Goal: Task Accomplishment & Management: Manage account settings

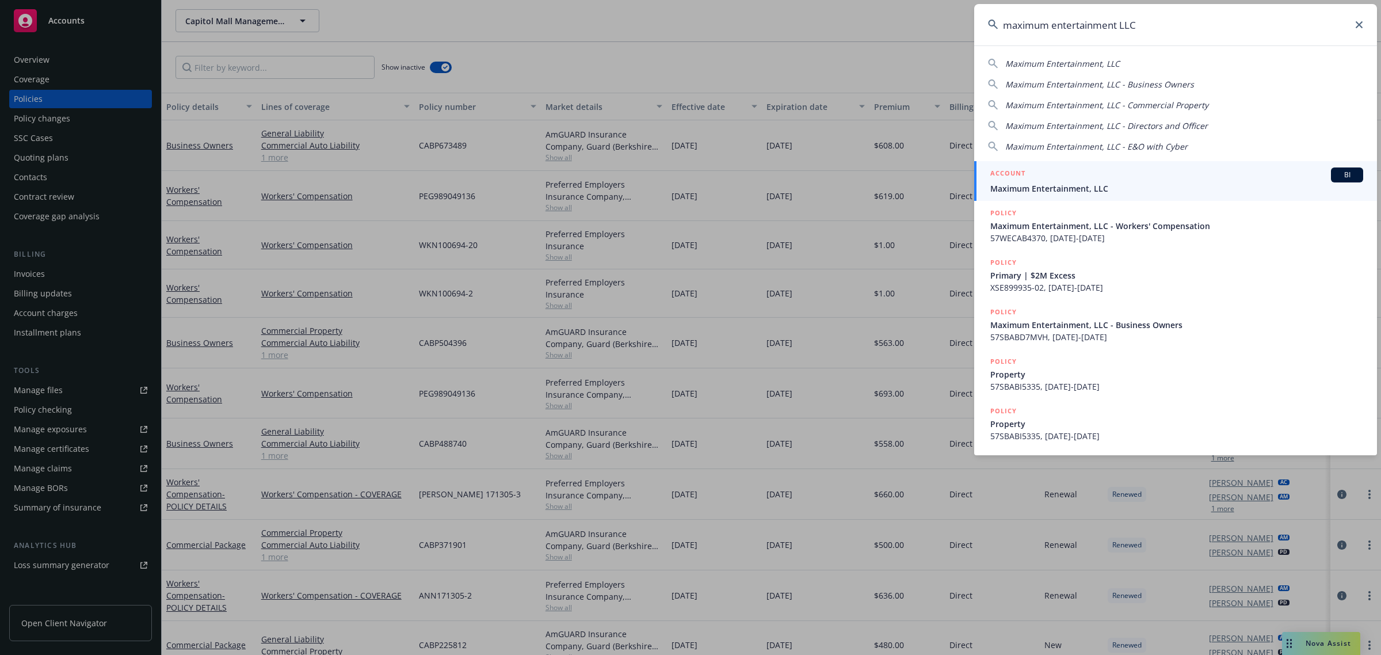
type input "maximum entertainment LLC"
click at [1112, 184] on span "Maximum Entertainment, LLC" at bounding box center [1176, 188] width 373 height 12
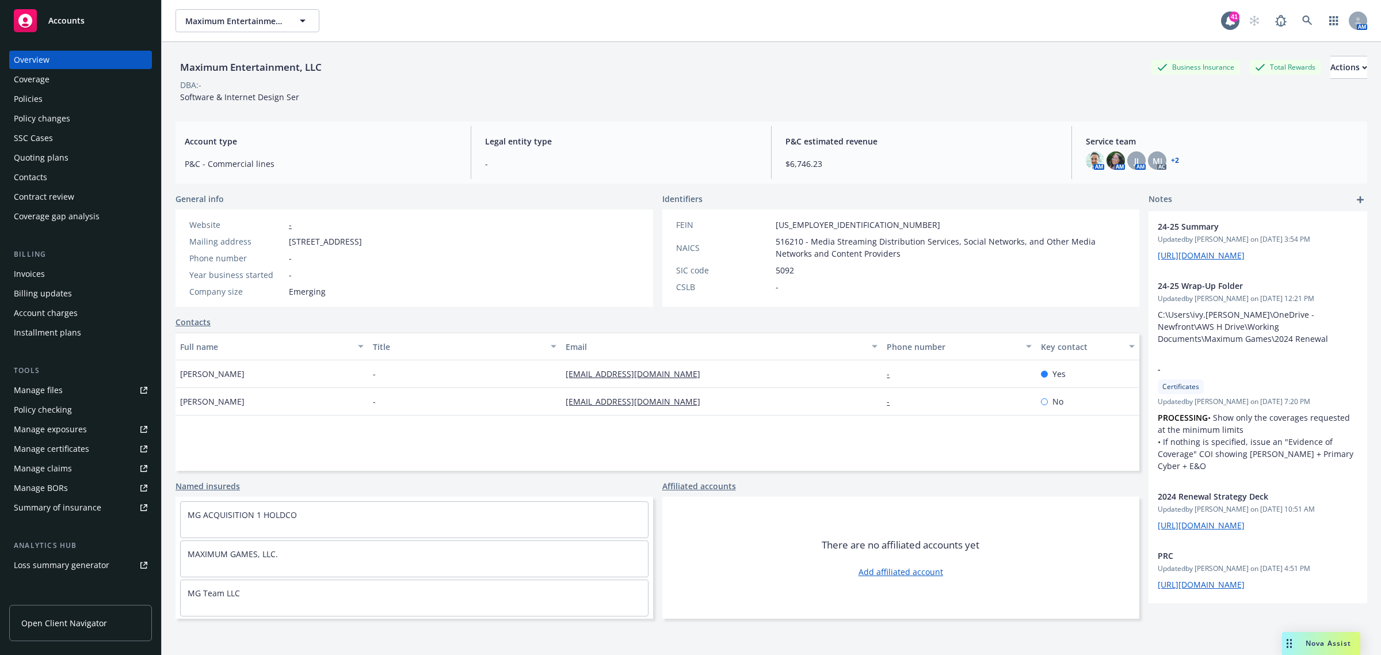
click at [26, 100] on div "Policies" at bounding box center [28, 99] width 29 height 18
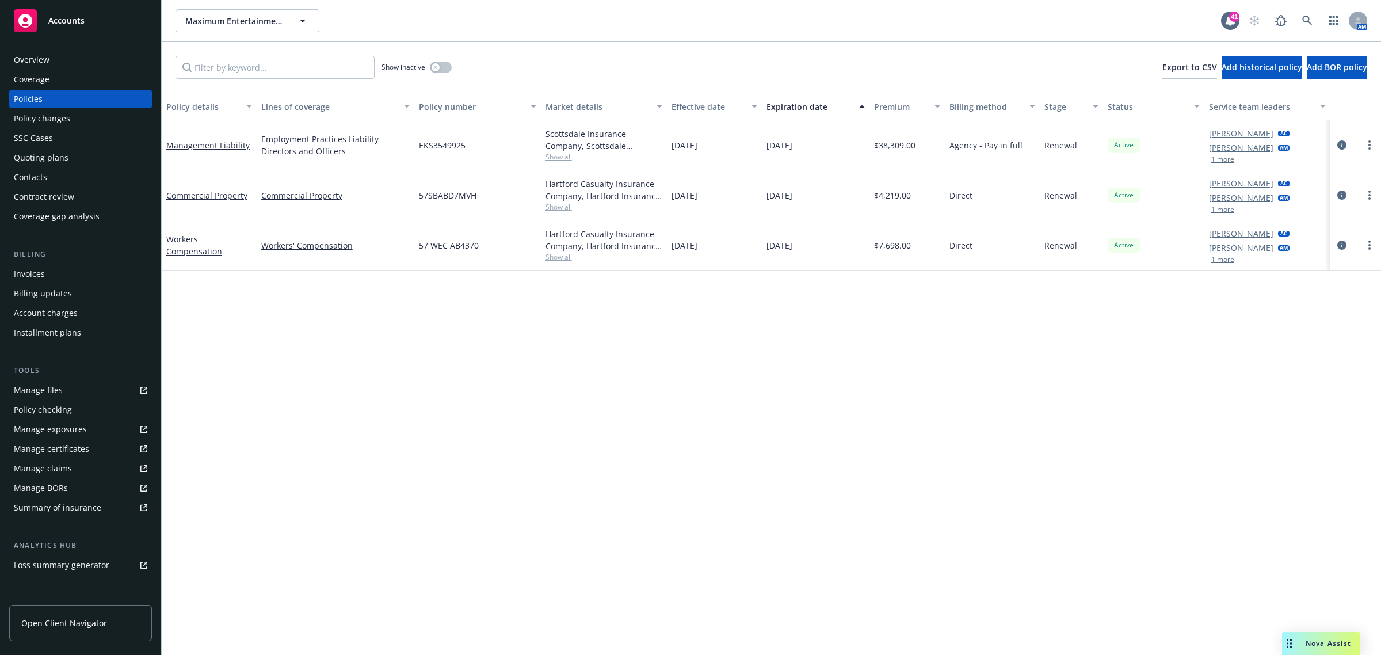
click at [89, 58] on div "Overview" at bounding box center [81, 60] width 134 height 18
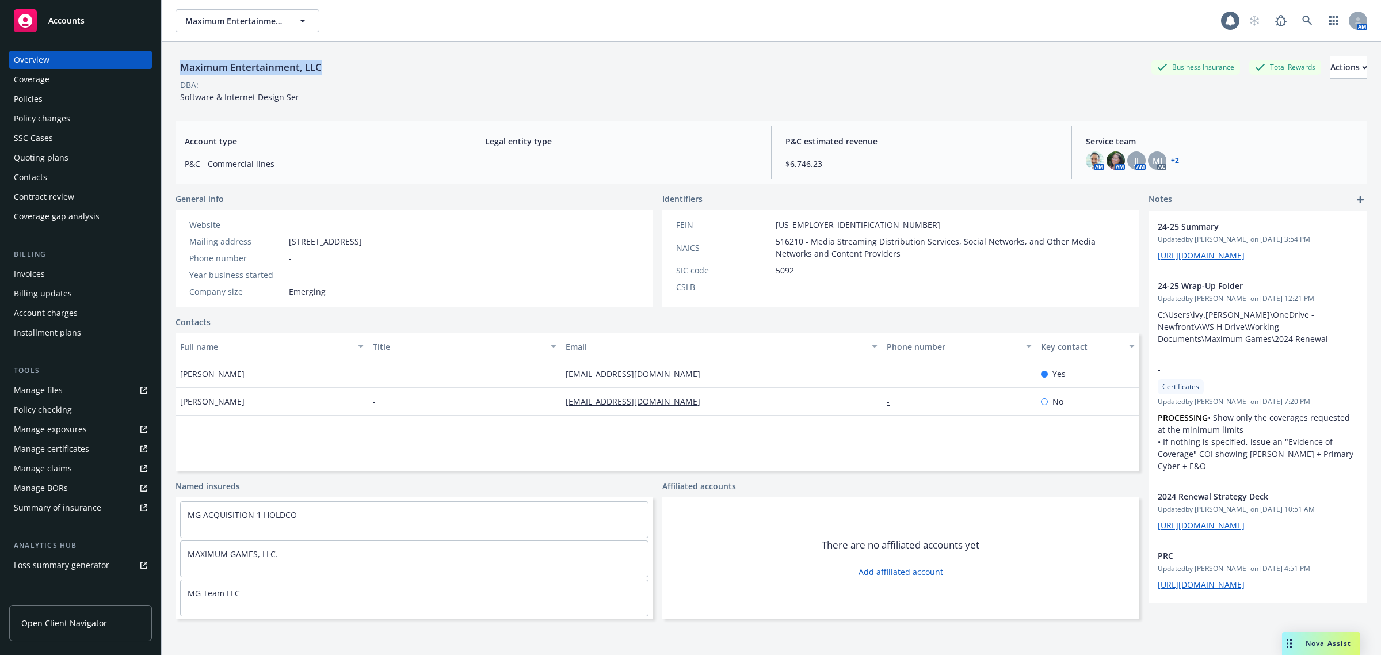
drag, startPoint x: 403, startPoint y: 70, endPoint x: 176, endPoint y: 70, distance: 227.3
click at [176, 70] on div "Maximum Entertainment, LLC Business Insurance Total Rewards Actions" at bounding box center [772, 67] width 1192 height 23
copy div "Maximum Entertainment, LLC"
drag, startPoint x: 508, startPoint y: 242, endPoint x: 280, endPoint y: 242, distance: 227.9
click at [280, 242] on div "Website - Mailing address [STREET_ADDRESS] Phone number - Year business started…" at bounding box center [415, 257] width 478 height 97
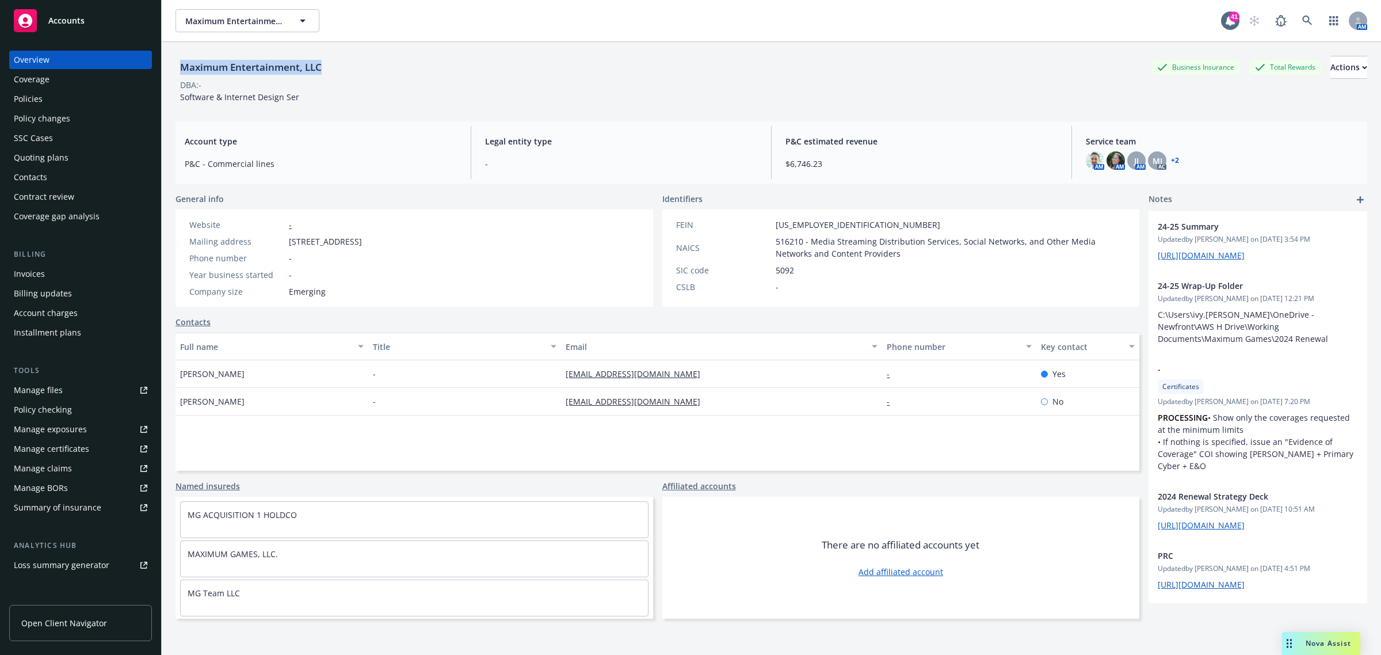
copy div "[STREET_ADDRESS]"
drag, startPoint x: 353, startPoint y: 67, endPoint x: 180, endPoint y: 73, distance: 173.3
click at [180, 73] on div "Maximum Entertainment, LLC Business Insurance Total Rewards Actions" at bounding box center [772, 67] width 1192 height 23
copy div "Maximum Entertainment, LLC"
click at [53, 101] on div "Policies" at bounding box center [81, 99] width 134 height 18
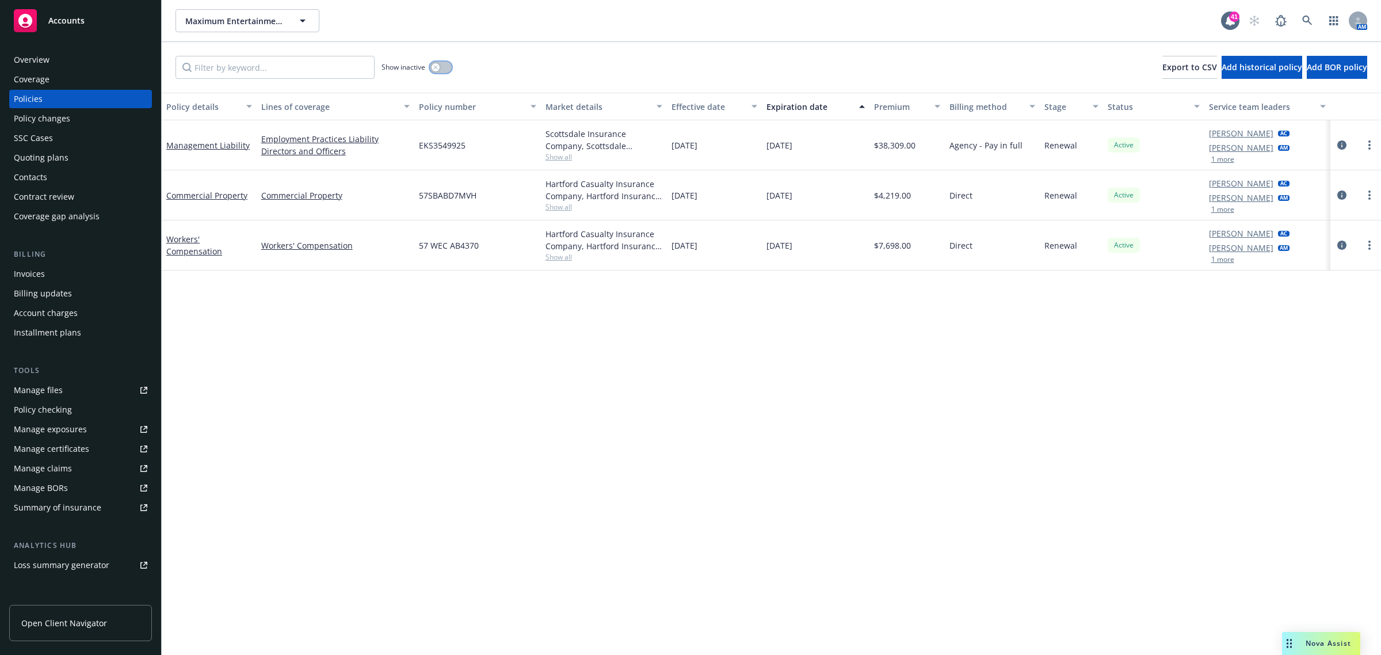
click at [443, 63] on button "button" at bounding box center [441, 68] width 22 height 12
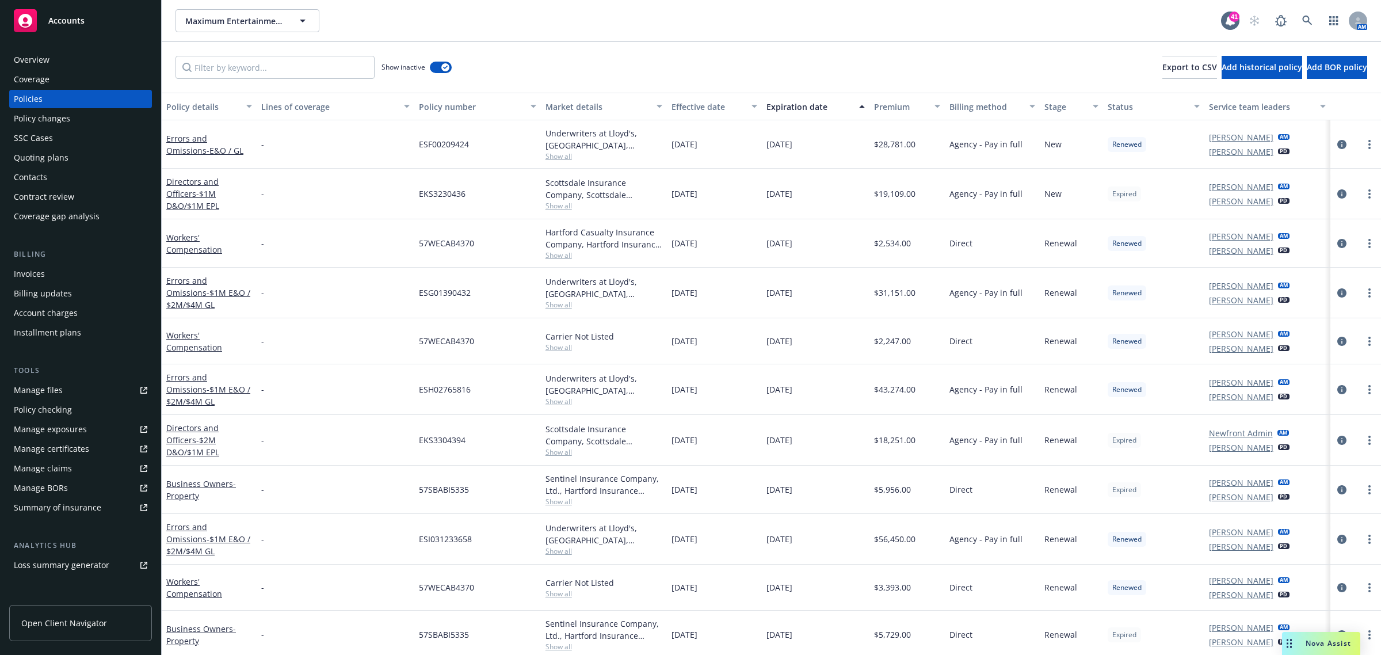
click at [700, 101] on div "Effective date" at bounding box center [708, 107] width 73 height 12
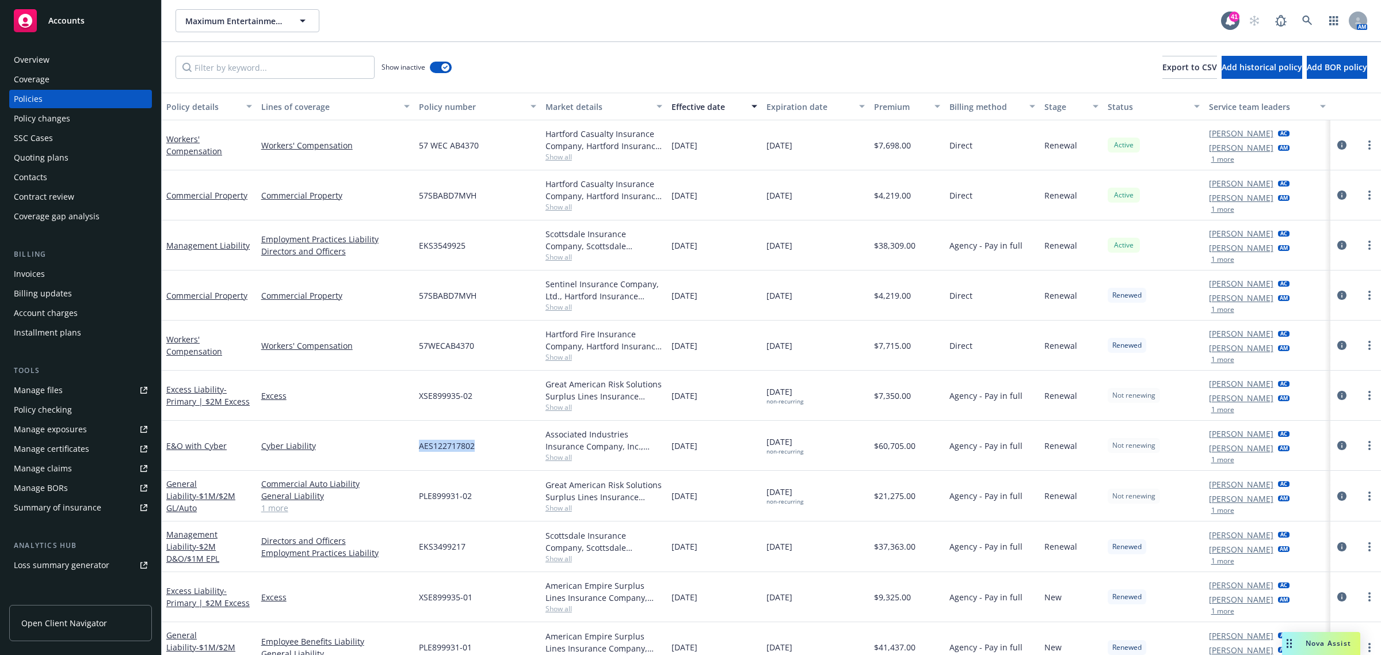
drag, startPoint x: 492, startPoint y: 452, endPoint x: 418, endPoint y: 459, distance: 74.6
click at [418, 459] on div "AES122717802" at bounding box center [477, 446] width 127 height 50
copy span "AES122717802"
click at [98, 62] on div "Overview" at bounding box center [81, 60] width 134 height 18
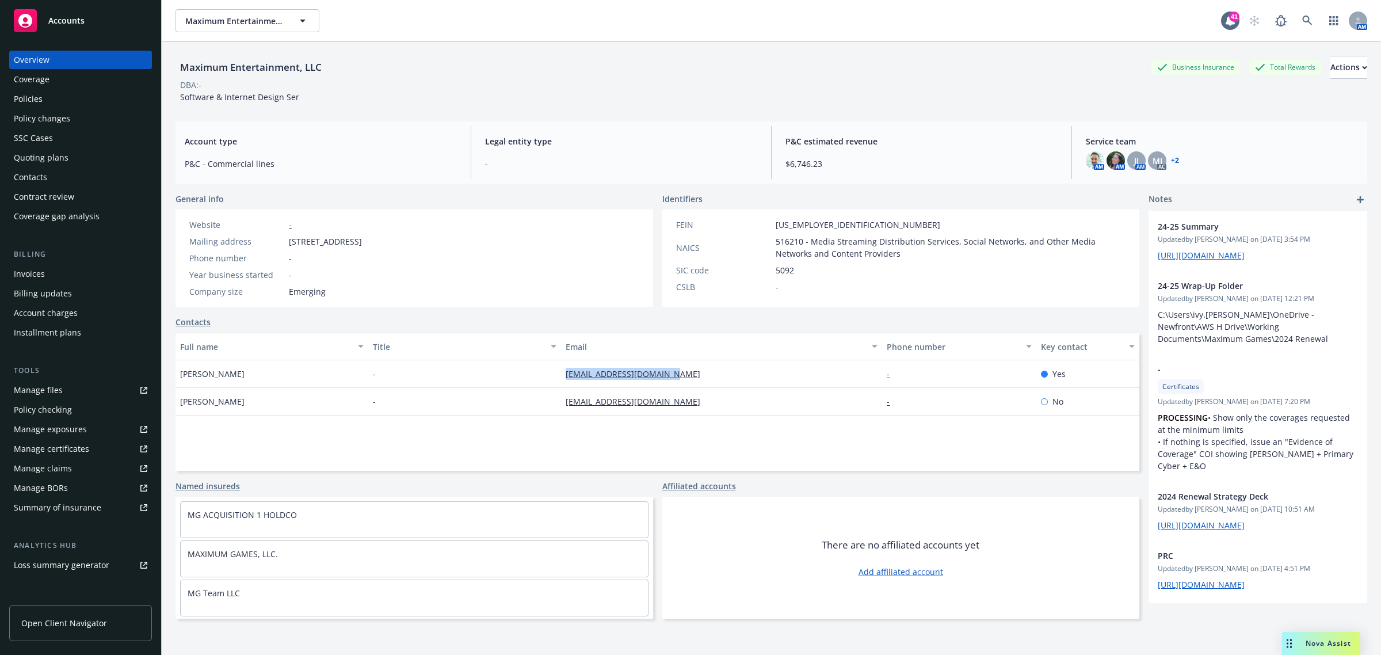
drag, startPoint x: 718, startPoint y: 384, endPoint x: 544, endPoint y: 384, distance: 173.2
click at [561, 375] on div "[EMAIL_ADDRESS][DOMAIN_NAME]" at bounding box center [721, 374] width 321 height 28
copy link "[EMAIL_ADDRESS][DOMAIN_NAME]"
click at [676, 373] on link "[EMAIL_ADDRESS][DOMAIN_NAME]" at bounding box center [638, 373] width 144 height 11
click at [695, 375] on div "[EMAIL_ADDRESS][DOMAIN_NAME]" at bounding box center [721, 374] width 321 height 28
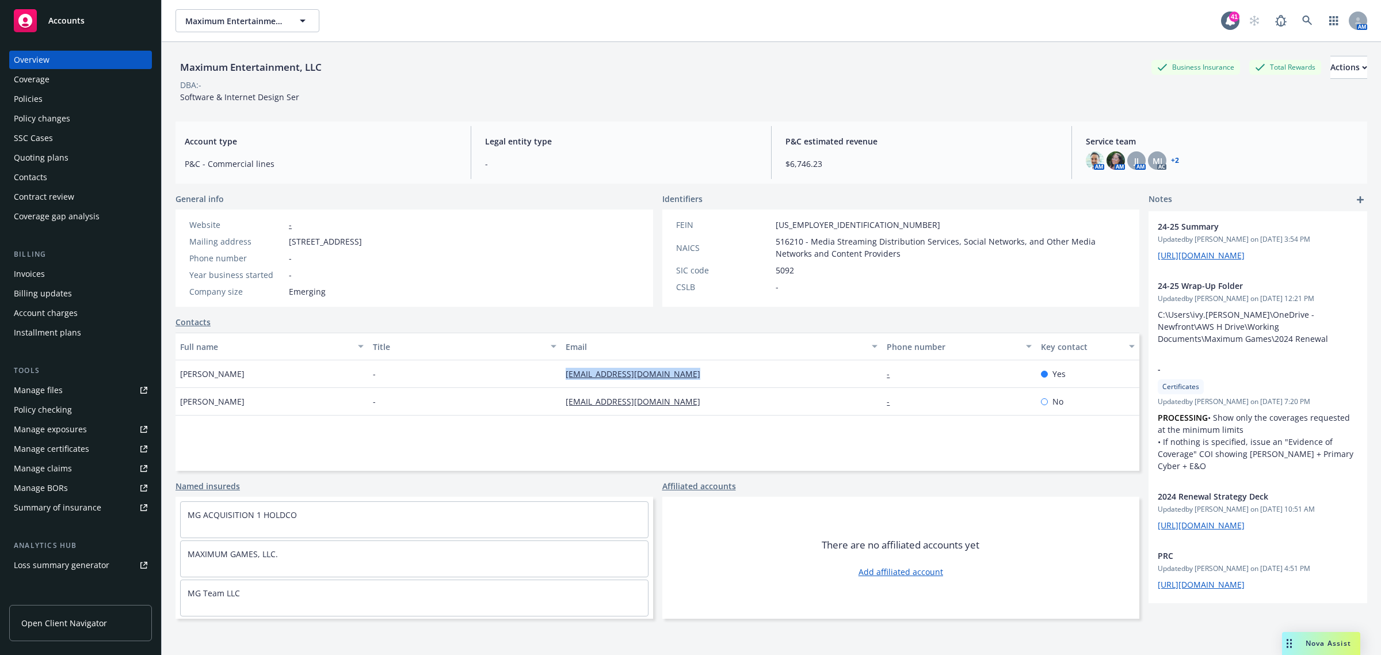
drag, startPoint x: 696, startPoint y: 375, endPoint x: 532, endPoint y: 374, distance: 164.0
click at [532, 374] on div "[PERSON_NAME] - [EMAIL_ADDRESS][DOMAIN_NAME] - Yes" at bounding box center [658, 374] width 964 height 28
drag, startPoint x: 284, startPoint y: 377, endPoint x: 174, endPoint y: 374, distance: 110.0
click at [174, 374] on div "Maximum Entertainment, LLC Business Insurance Total Rewards Actions DBA: - Soft…" at bounding box center [771, 369] width 1219 height 655
copy span "[PERSON_NAME]"
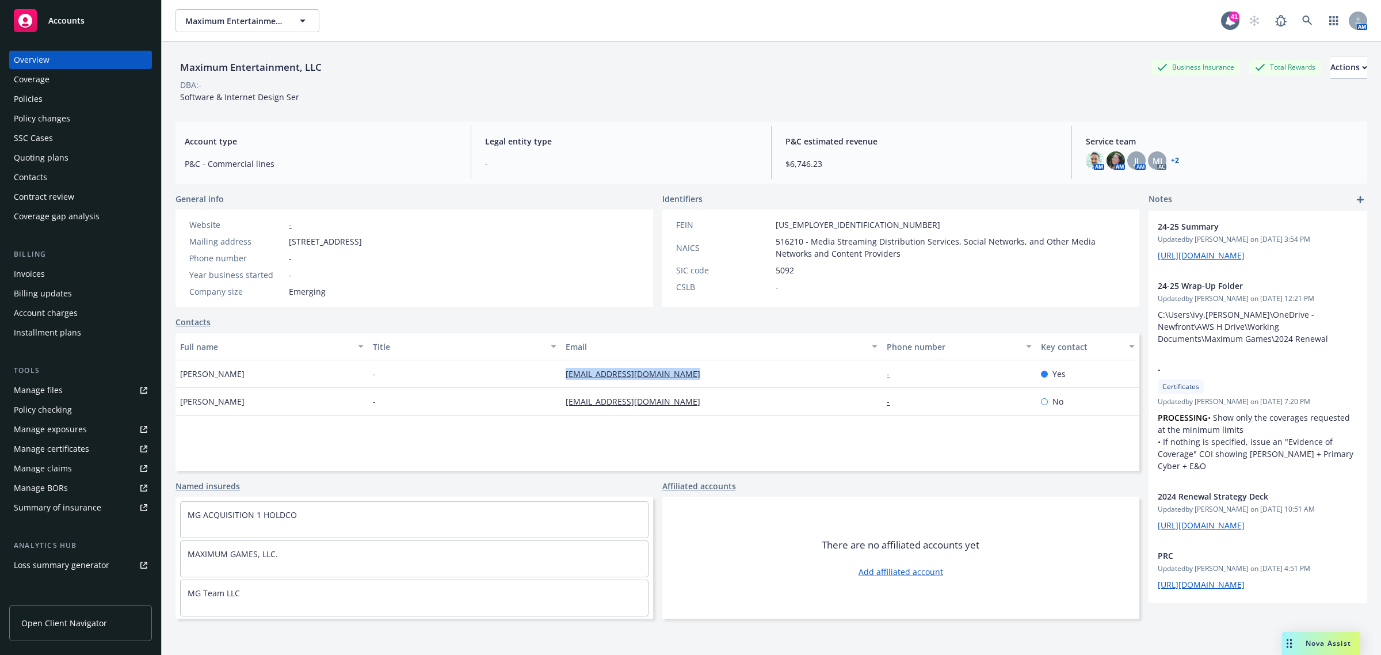
click at [41, 99] on div "Policies" at bounding box center [28, 99] width 29 height 18
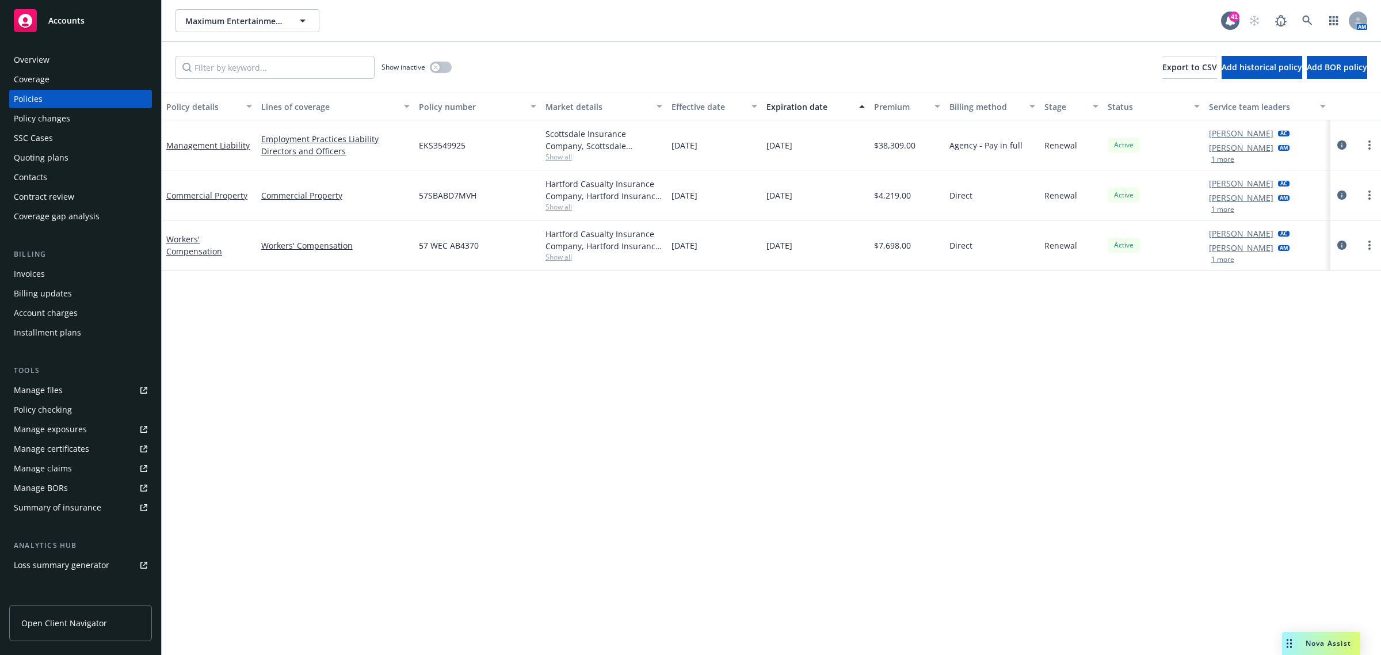
click at [36, 62] on div "Overview" at bounding box center [32, 60] width 36 height 18
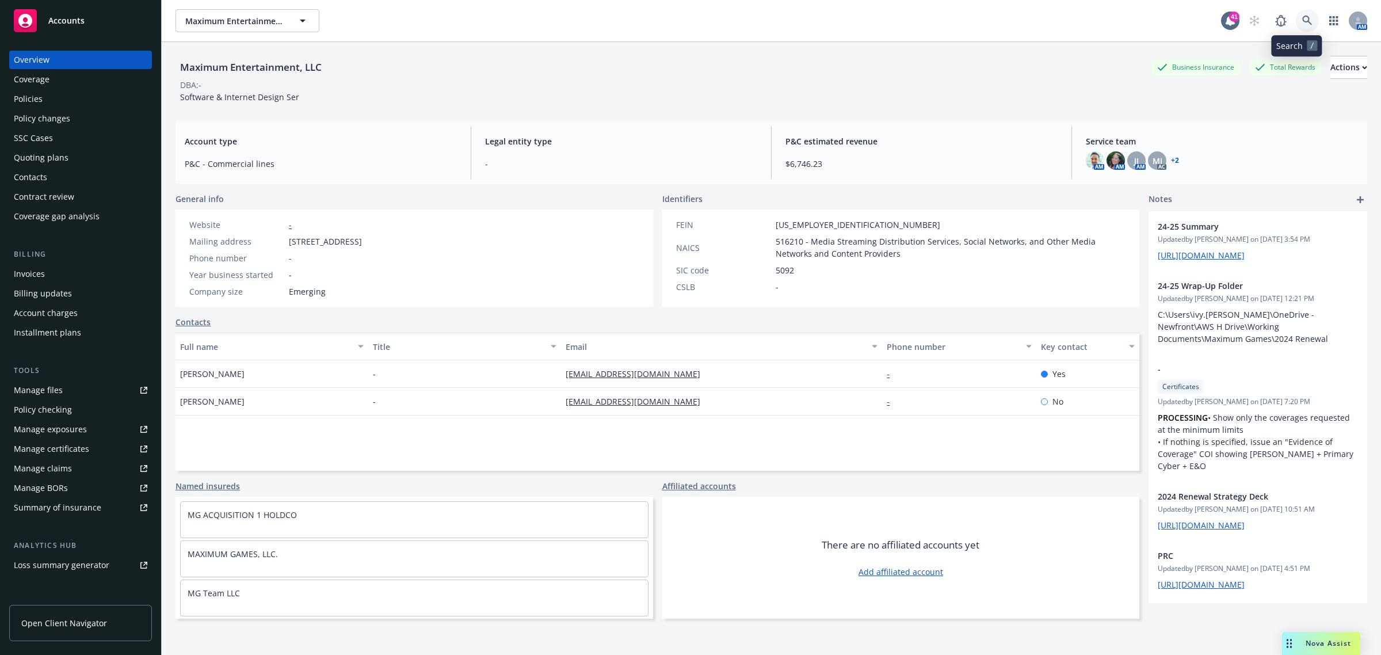
click at [1302, 23] on icon at bounding box center [1307, 21] width 10 height 10
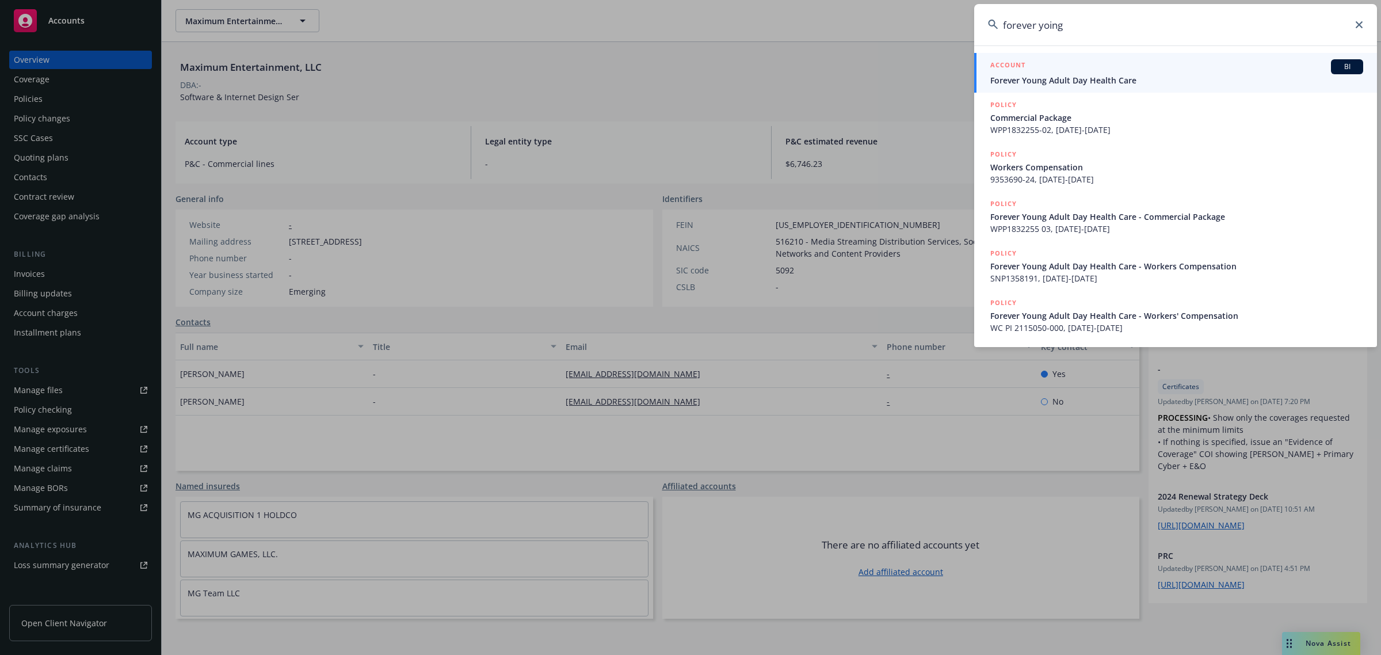
type input "forever yoing"
click at [1100, 81] on span "Forever Young Adult Day Health Care" at bounding box center [1176, 80] width 373 height 12
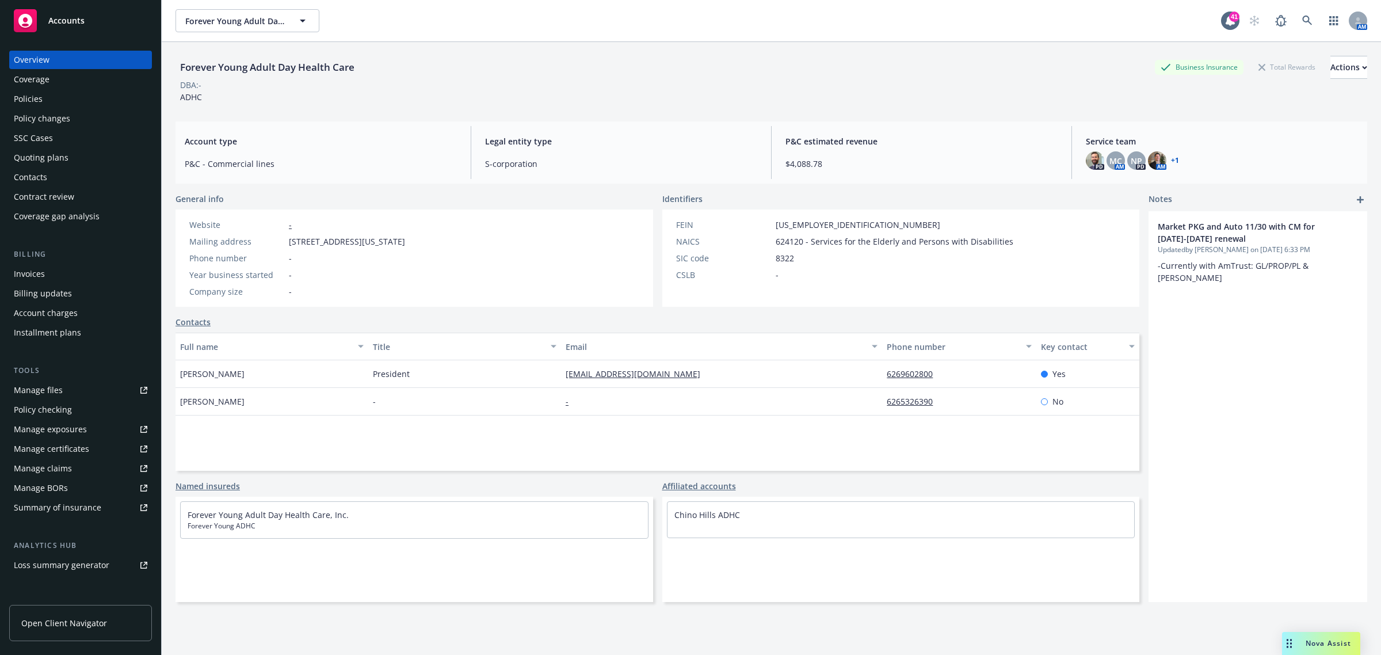
click at [42, 101] on div "Policies" at bounding box center [81, 99] width 134 height 18
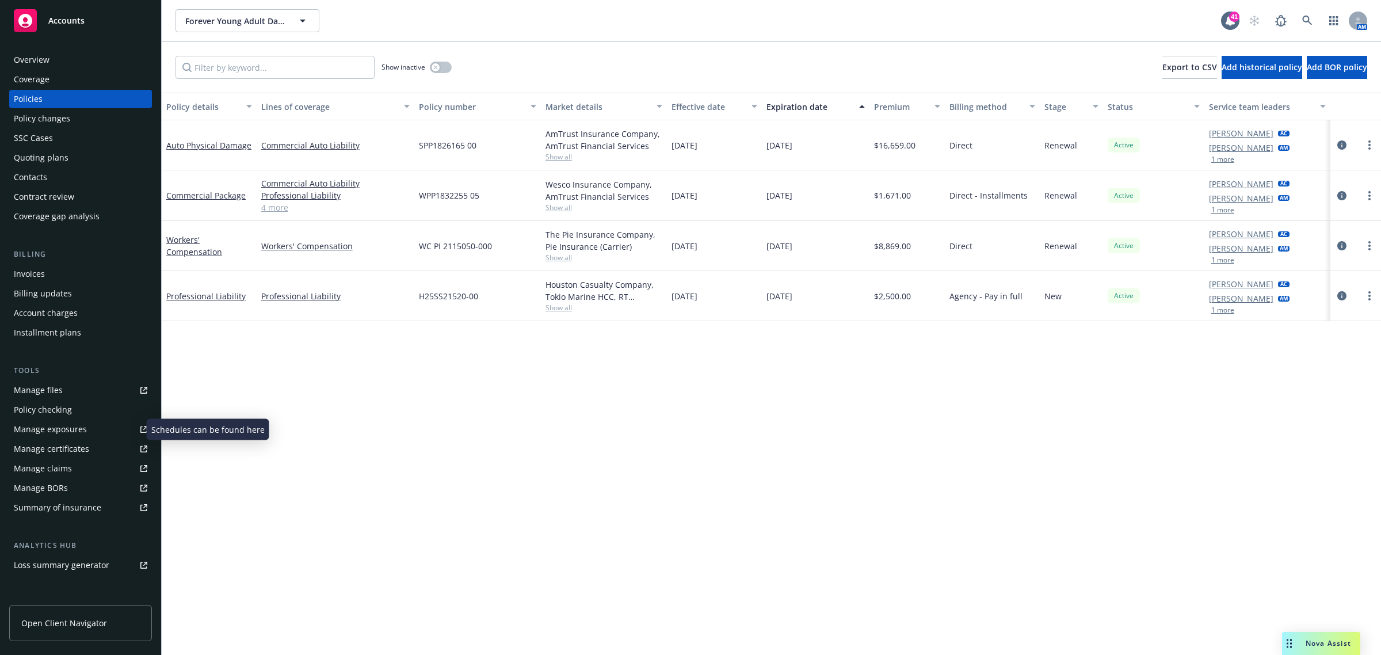
click at [90, 427] on link "Manage exposures" at bounding box center [80, 429] width 143 height 18
click at [64, 427] on div "Manage exposures" at bounding box center [50, 429] width 73 height 18
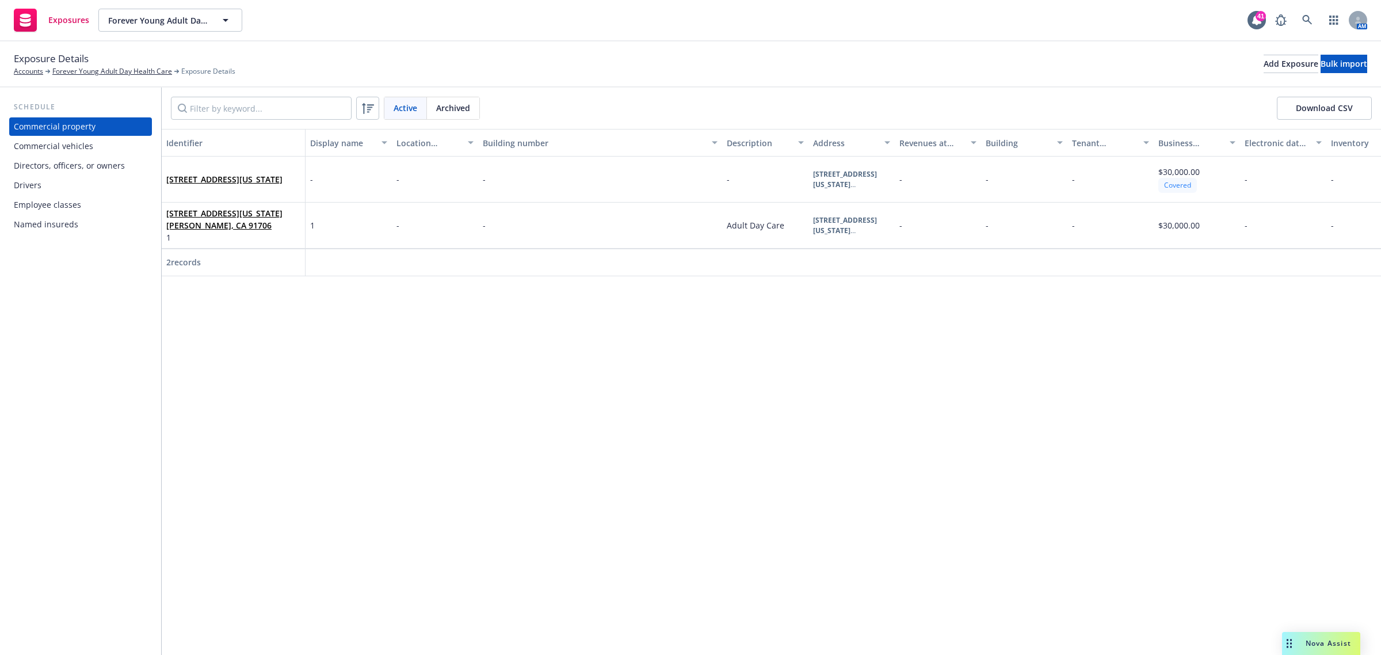
click at [43, 144] on div "Commercial vehicles" at bounding box center [53, 146] width 79 height 18
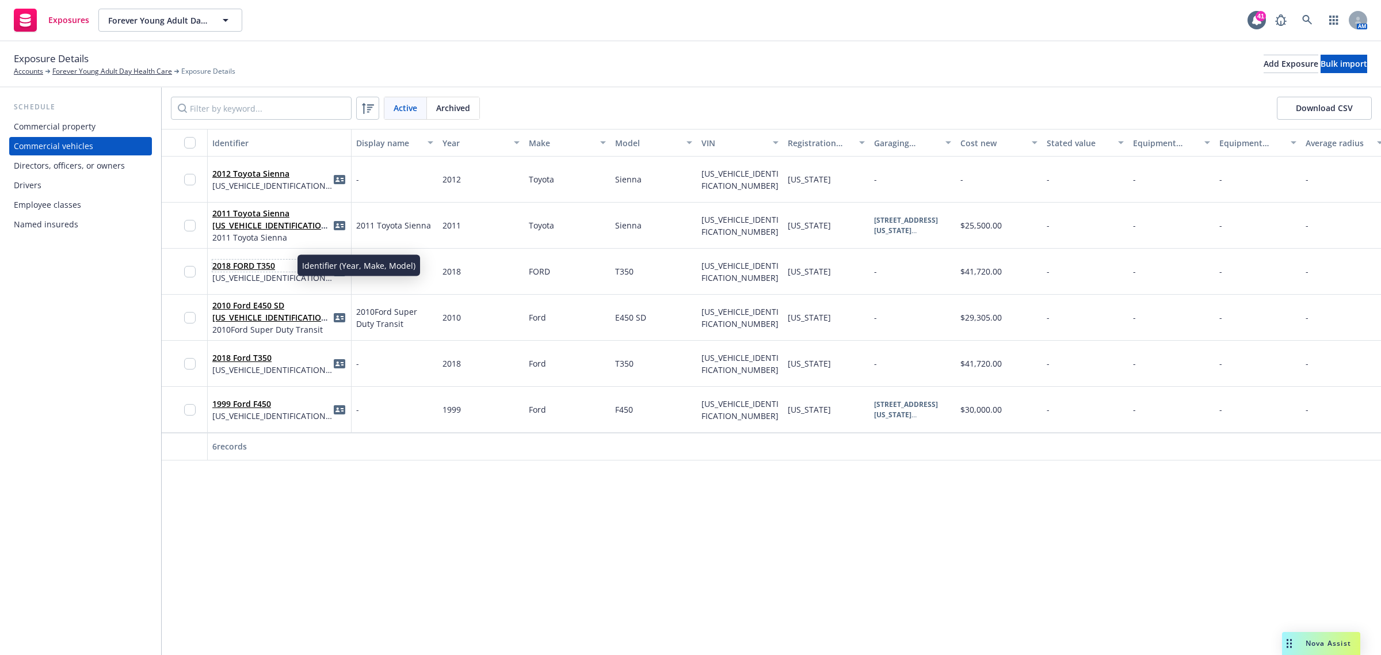
drag, startPoint x: 271, startPoint y: 268, endPoint x: 286, endPoint y: 272, distance: 15.5
click at [271, 268] on link "2018 FORD T350" at bounding box center [243, 265] width 63 height 11
click at [262, 265] on link "2018 FORD T350" at bounding box center [243, 265] width 63 height 11
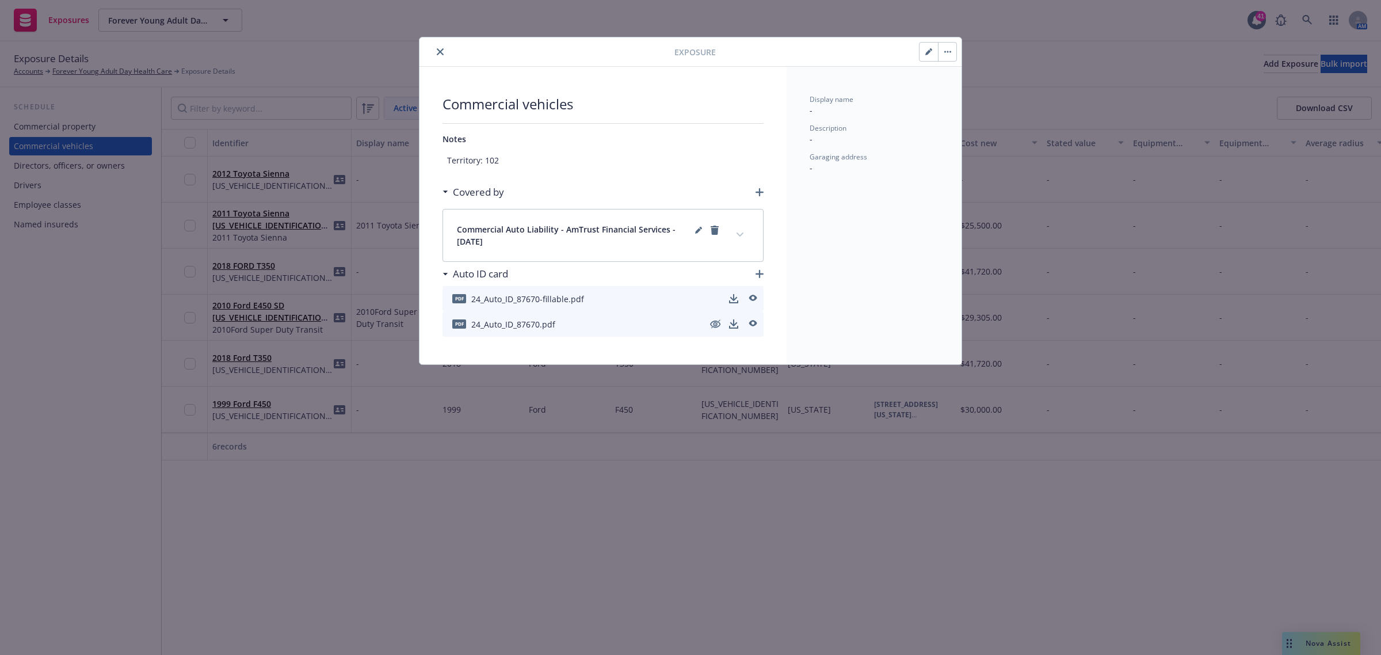
click at [437, 52] on icon "close" at bounding box center [440, 51] width 7 height 7
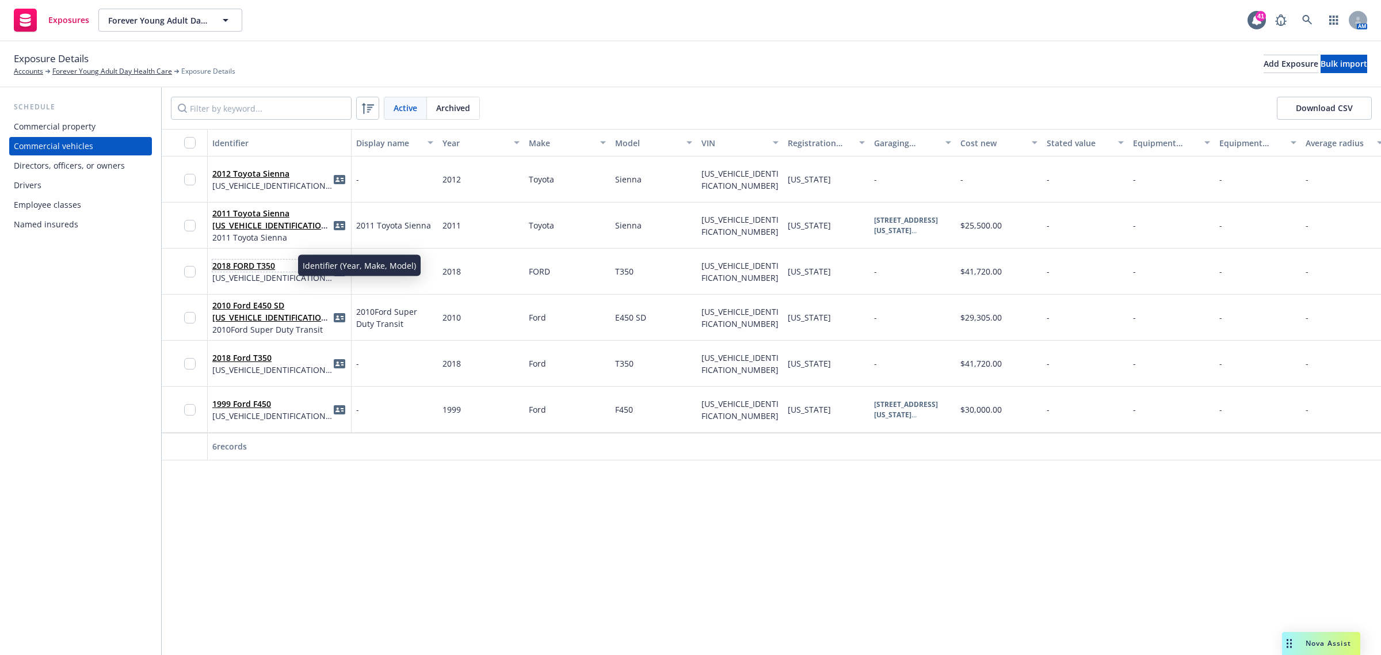
click at [243, 260] on link "2018 FORD T350" at bounding box center [243, 265] width 63 height 11
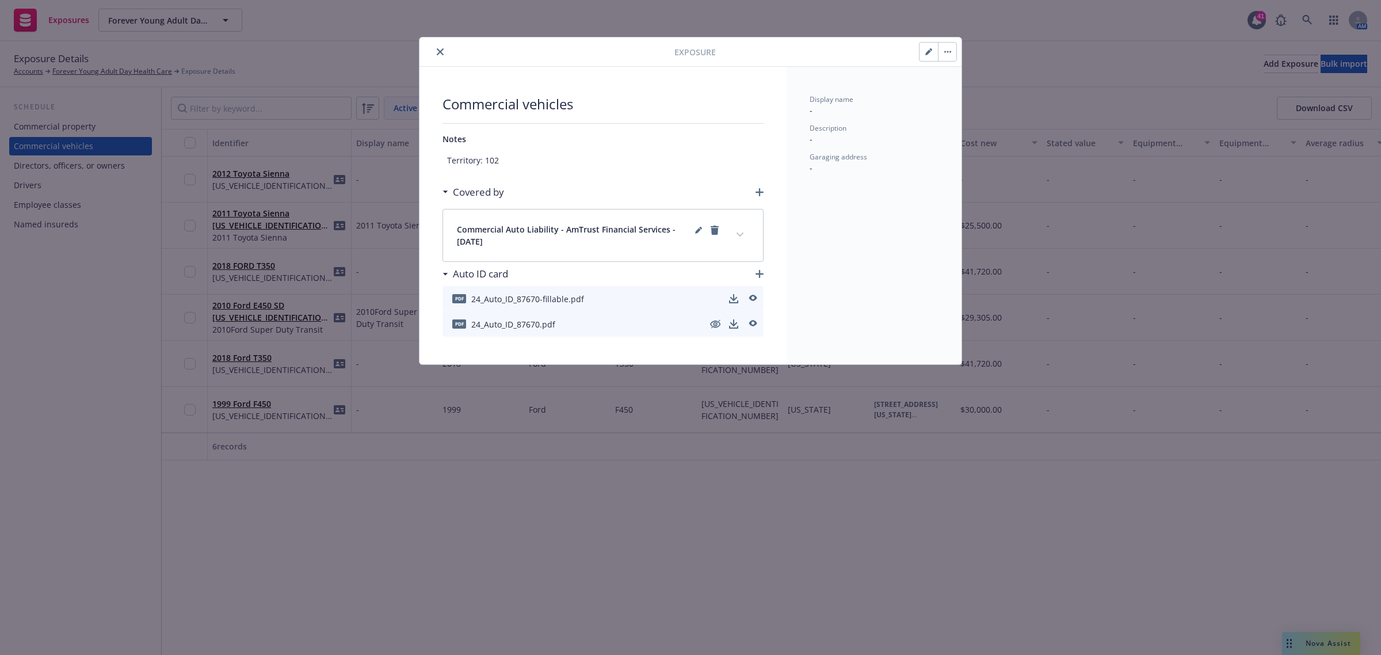
click at [929, 52] on icon "button" at bounding box center [928, 52] width 6 height 6
select select "CA"
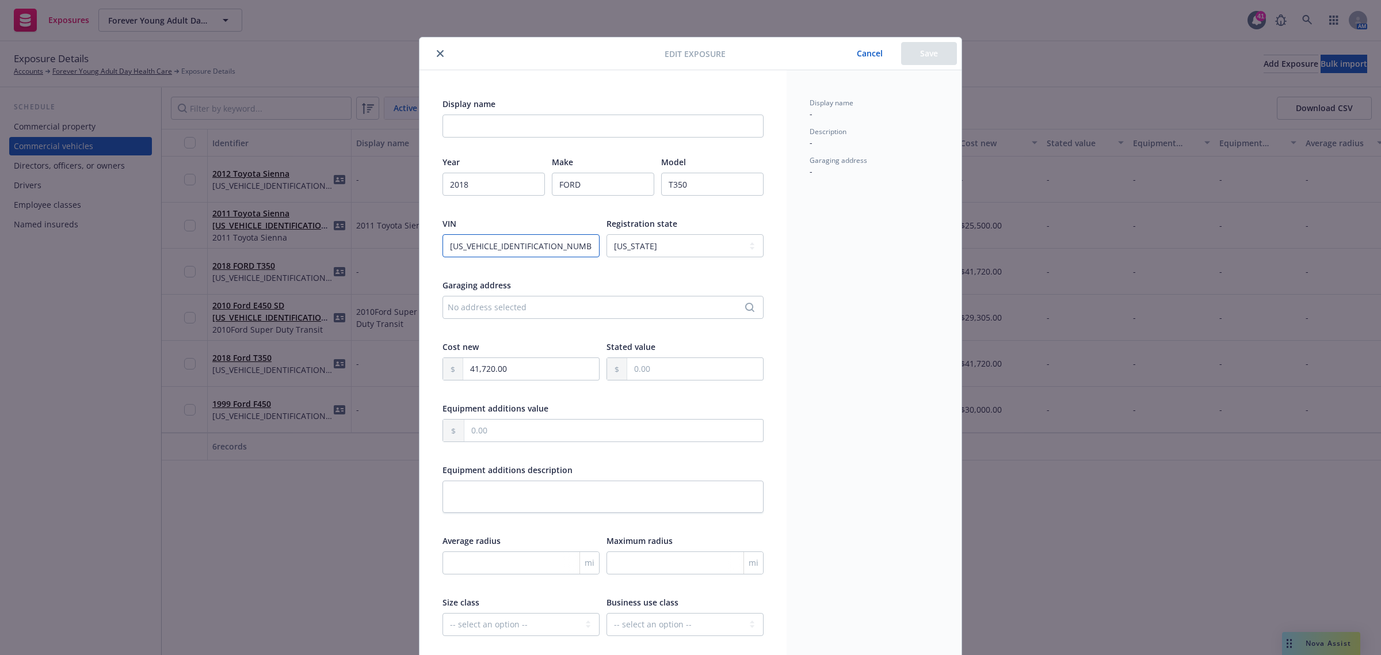
drag, startPoint x: 519, startPoint y: 247, endPoint x: 355, endPoint y: 245, distance: 163.5
click at [355, 245] on div "Edit exposure Cancel Save Display name Year 2018 Make FORD Model T350 VIN 1FBZX…" at bounding box center [690, 327] width 1381 height 655
paste input "G5JKA87811"
type textarea "x"
type input "1FBZX2YG5JKA87811"
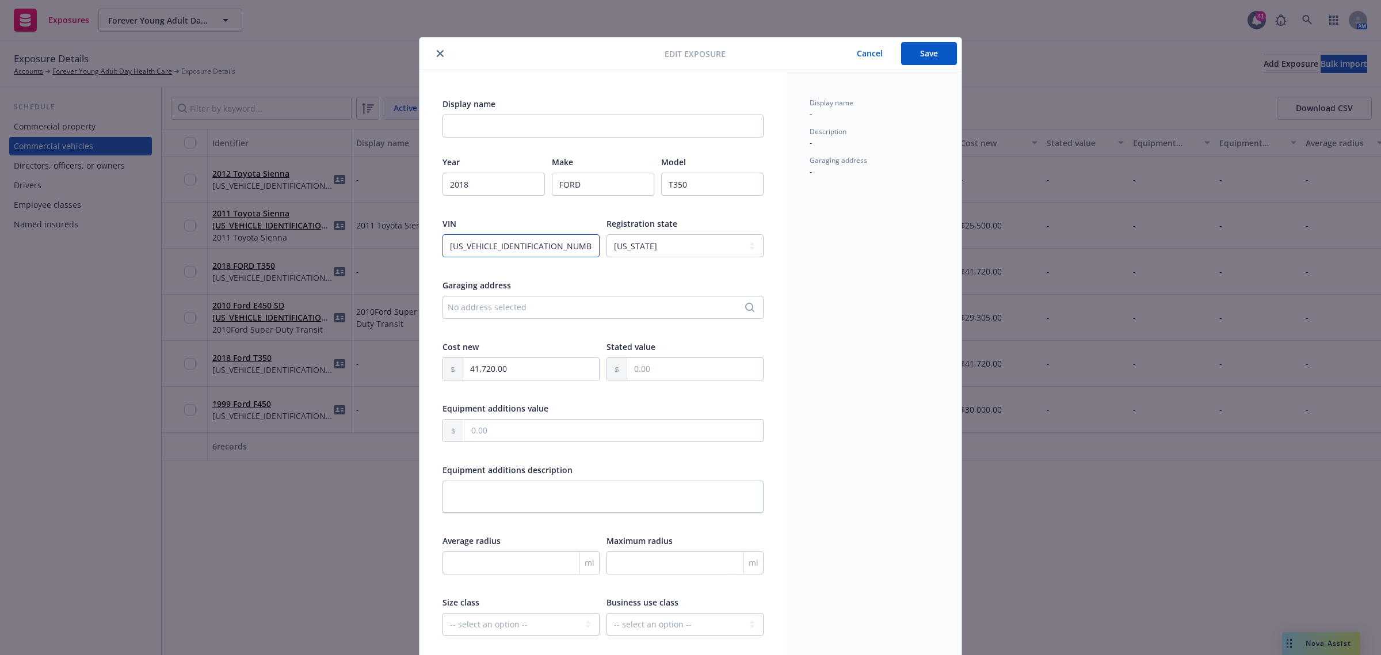
type textarea "x"
type input "1FBZX2YM5JKA87670"
type textarea "x"
click at [554, 242] on input "1FBZX2YM5JKA87670" at bounding box center [521, 245] width 157 height 23
click at [433, 52] on button "close" at bounding box center [440, 54] width 14 height 14
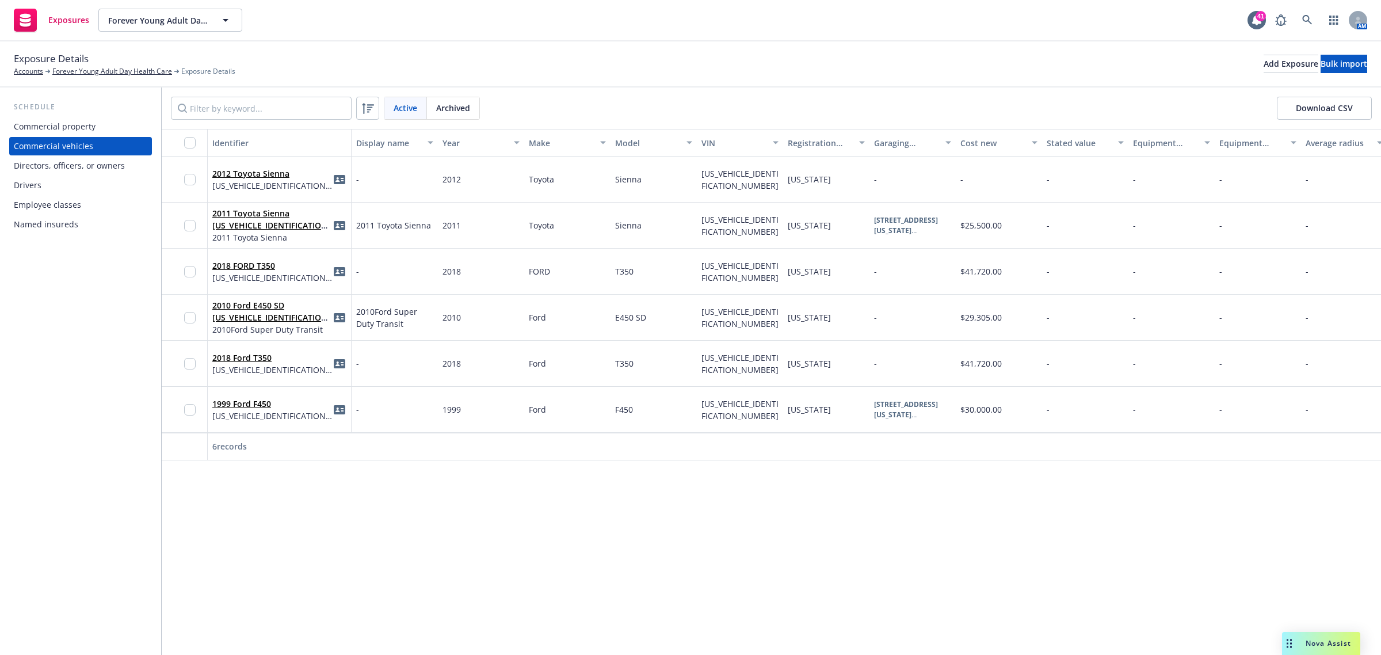
click at [1325, 111] on button "Download CSV" at bounding box center [1324, 108] width 95 height 23
